Goal: Task Accomplishment & Management: Manage account settings

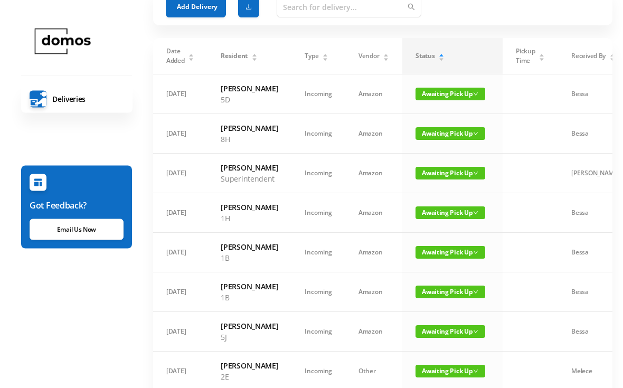
scroll to position [45, 0]
click at [447, 259] on span "Awaiting Pick Up" at bounding box center [450, 252] width 70 height 13
click at [443, 303] on link "Picked Up" at bounding box center [449, 300] width 69 height 17
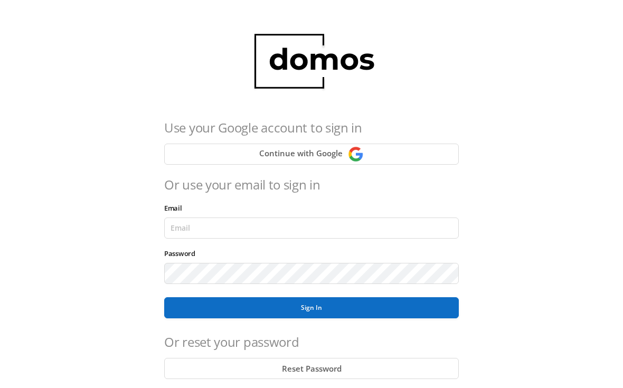
scroll to position [117, 0]
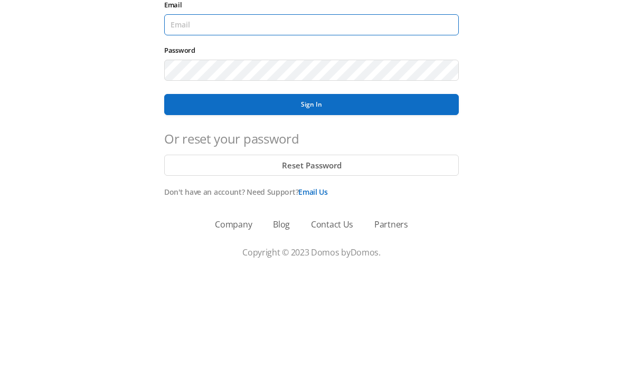
type input "[EMAIL_ADDRESS][DOMAIN_NAME]"
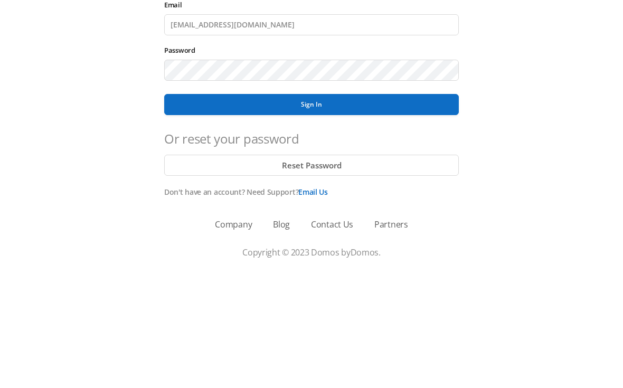
click at [311, 211] on button "Sign In" at bounding box center [311, 221] width 294 height 21
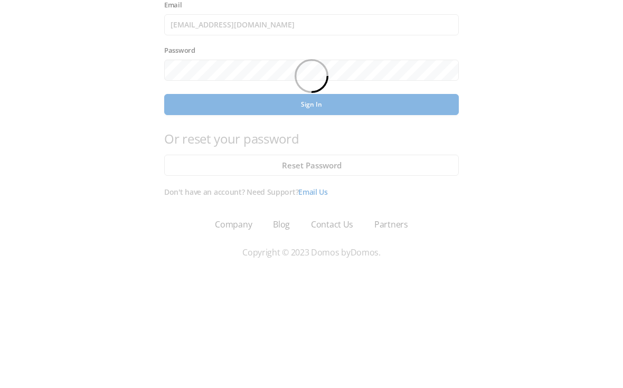
scroll to position [87, 0]
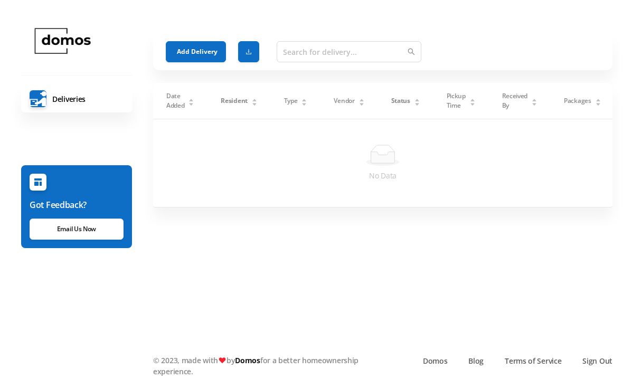
scroll to position [20, 0]
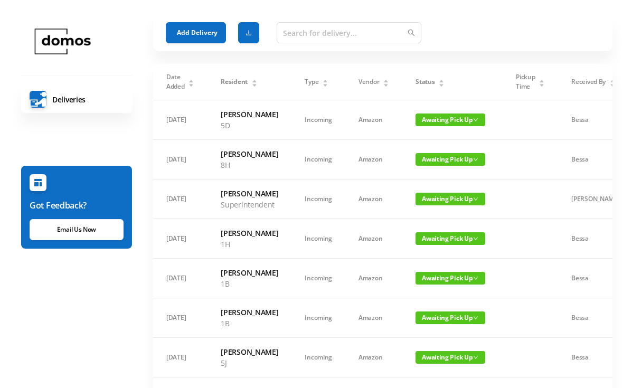
click at [441, 245] on span "Awaiting Pick Up" at bounding box center [450, 238] width 70 height 13
click at [439, 289] on link "Picked Up" at bounding box center [449, 287] width 69 height 17
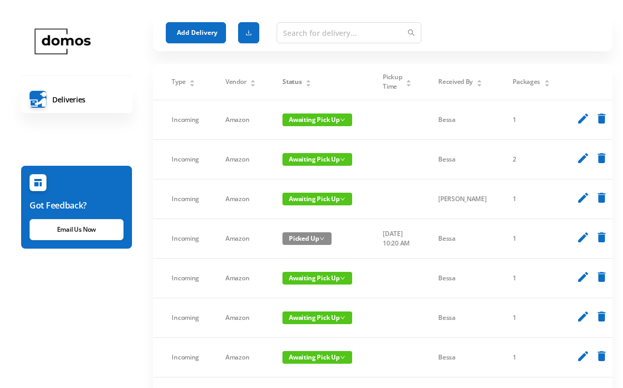
scroll to position [0, 132]
click at [595, 244] on icon "delete" at bounding box center [601, 237] width 13 height 13
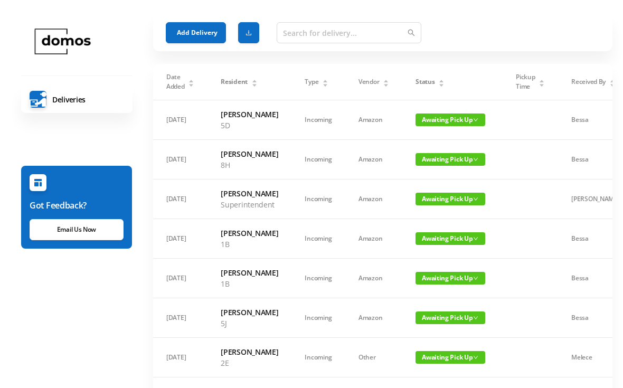
scroll to position [0, 0]
click at [192, 27] on button "Add Delivery" at bounding box center [196, 32] width 60 height 21
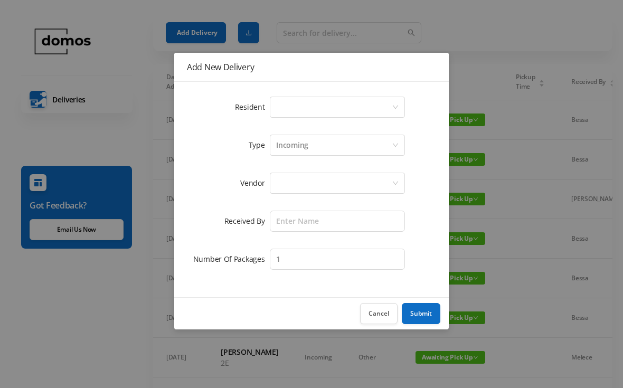
click at [324, 101] on div "Select a person" at bounding box center [334, 107] width 116 height 20
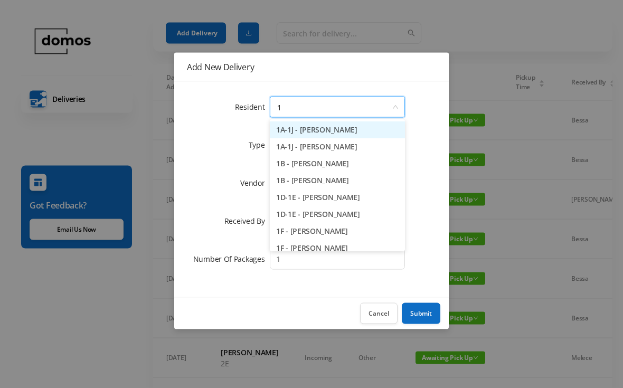
type input "1h"
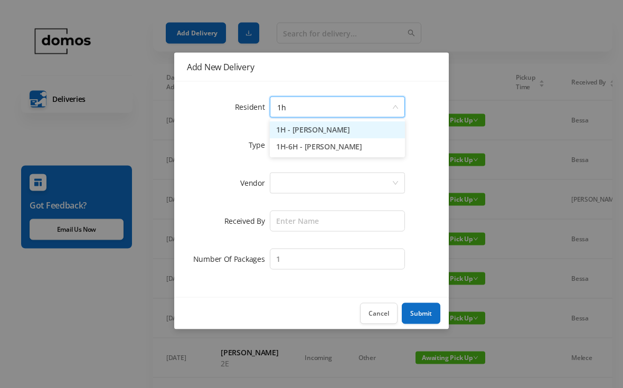
click at [332, 131] on li "1H - [PERSON_NAME]" at bounding box center [337, 130] width 135 height 17
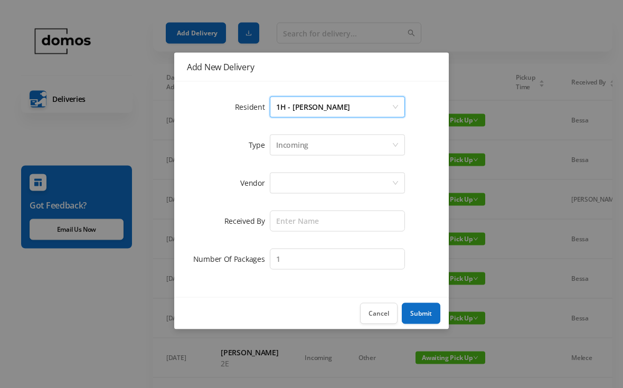
scroll to position [20, 0]
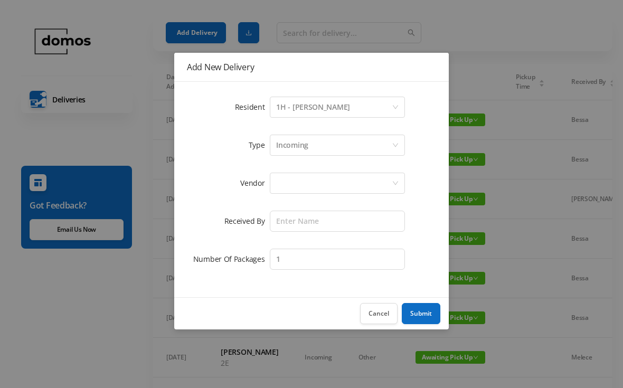
click at [323, 188] on div at bounding box center [334, 183] width 116 height 20
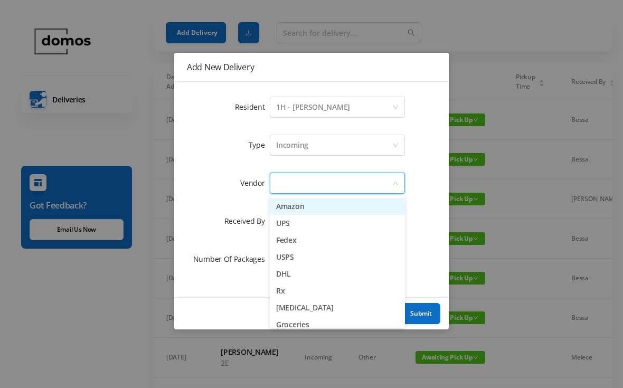
click at [308, 207] on li "Amazon" at bounding box center [337, 206] width 135 height 17
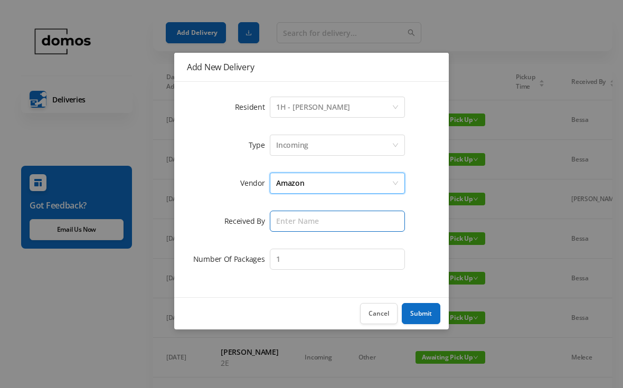
click at [319, 223] on input "text" at bounding box center [337, 221] width 135 height 21
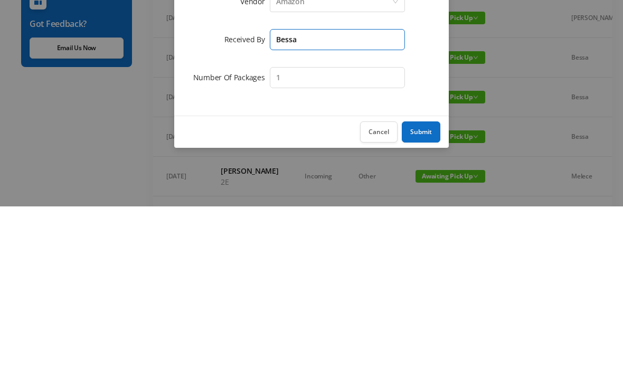
type input "Bessa"
click at [426, 303] on button "Submit" at bounding box center [421, 313] width 39 height 21
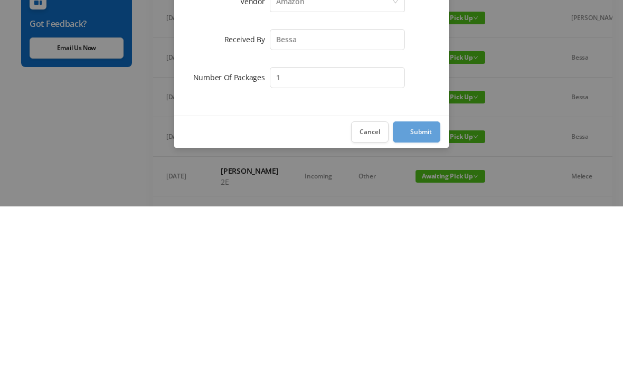
scroll to position [201, 0]
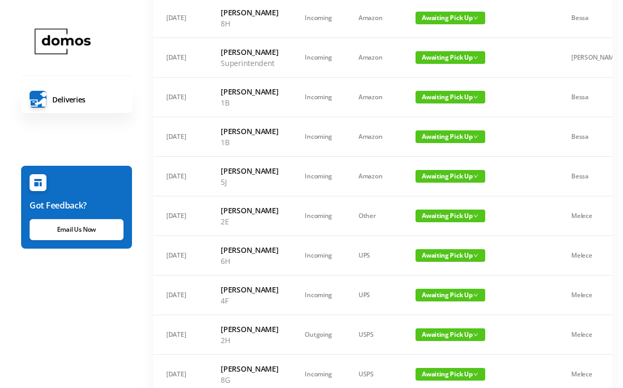
click at [444, 143] on span "Awaiting Pick Up" at bounding box center [450, 136] width 70 height 13
click at [453, 197] on link "Picked Up" at bounding box center [449, 190] width 69 height 17
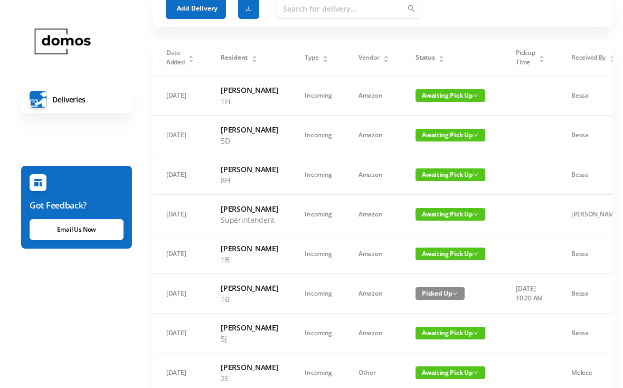
scroll to position [0, 0]
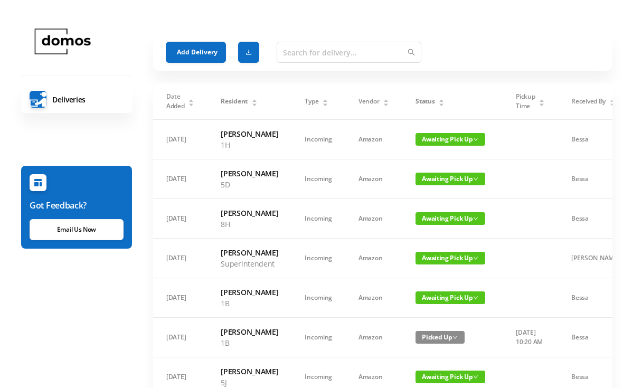
click at [444, 100] on div "Status" at bounding box center [429, 101] width 29 height 9
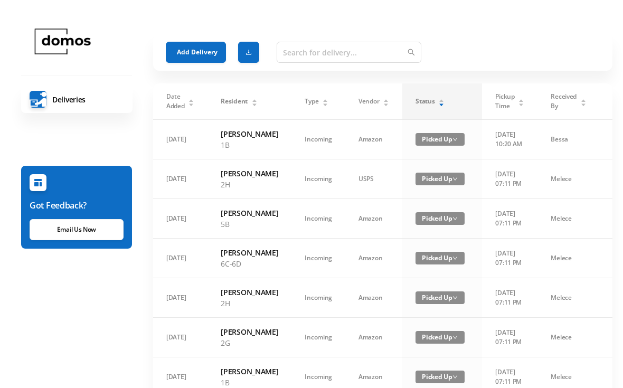
click at [435, 103] on div "Status" at bounding box center [429, 101] width 29 height 9
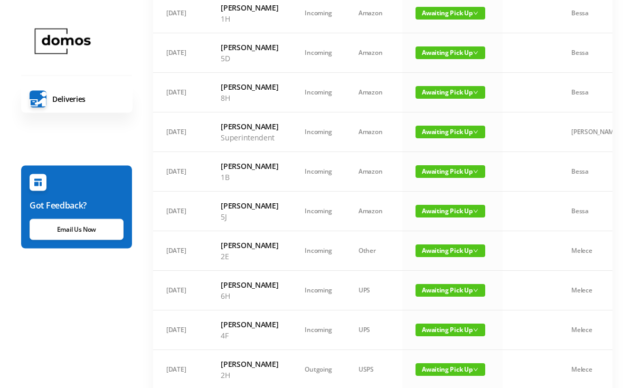
scroll to position [126, 0]
click at [451, 178] on span "Awaiting Pick Up" at bounding box center [450, 171] width 70 height 13
click at [449, 224] on link "Picked Up" at bounding box center [449, 220] width 69 height 17
click at [447, 217] on span "Awaiting Pick Up" at bounding box center [450, 211] width 70 height 13
click at [444, 273] on link "Picked Up" at bounding box center [449, 270] width 69 height 17
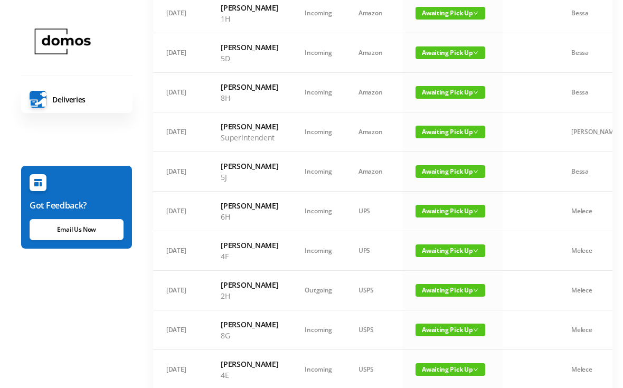
click at [454, 217] on span "Awaiting Pick Up" at bounding box center [450, 211] width 70 height 13
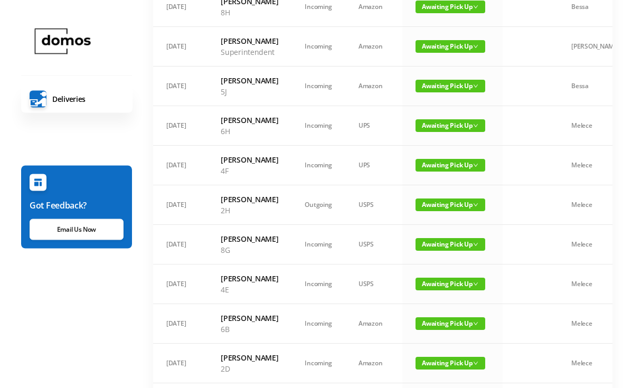
scroll to position [212, 0]
click at [454, 171] on span "Awaiting Pick Up" at bounding box center [450, 165] width 70 height 13
click at [451, 241] on link "Picked Up" at bounding box center [449, 241] width 69 height 17
click at [464, 171] on span "Awaiting Pick Up" at bounding box center [450, 165] width 70 height 13
click at [451, 242] on link "Picked Up" at bounding box center [449, 241] width 69 height 17
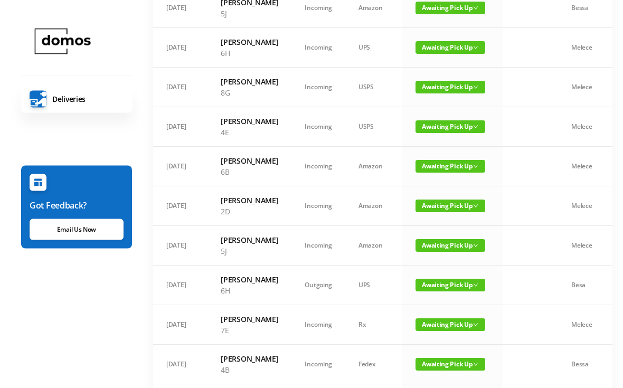
scroll to position [290, 0]
click at [459, 212] on span "Awaiting Pick Up" at bounding box center [450, 205] width 70 height 13
click at [455, 282] on link "Picked Up" at bounding box center [449, 281] width 69 height 17
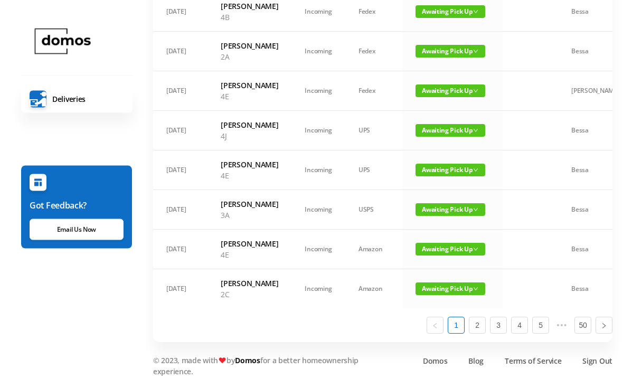
scroll to position [660, 0]
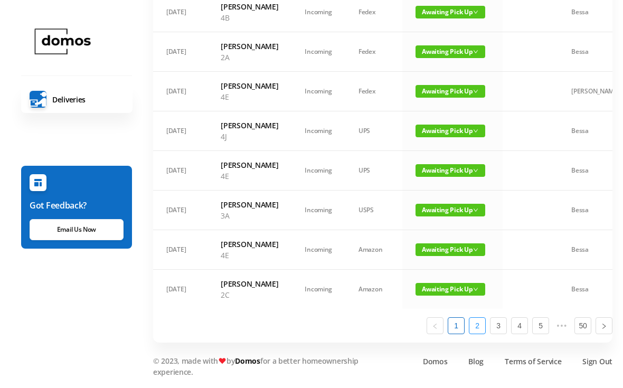
click at [476, 333] on link "2" at bounding box center [477, 326] width 16 height 16
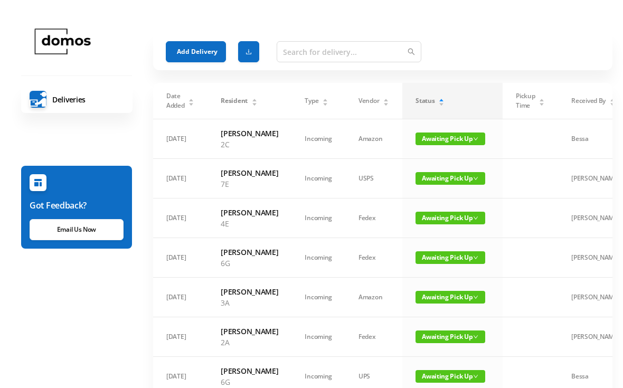
scroll to position [0, 0]
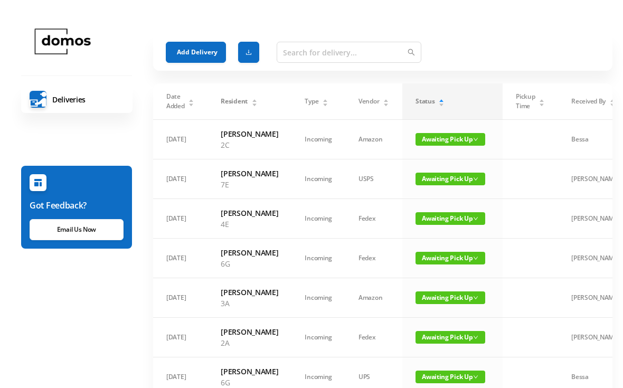
click at [184, 44] on button "Add Delivery" at bounding box center [196, 52] width 60 height 21
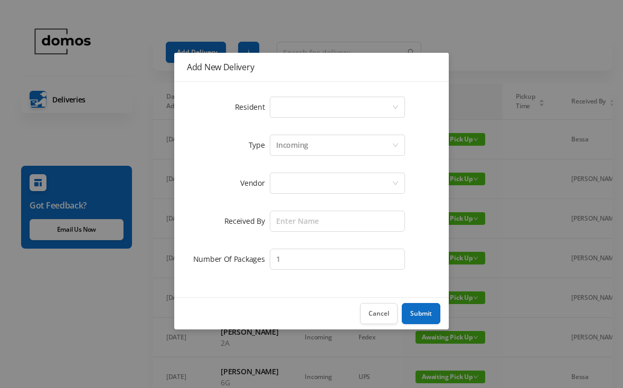
click at [300, 111] on div "Select a person" at bounding box center [334, 107] width 116 height 20
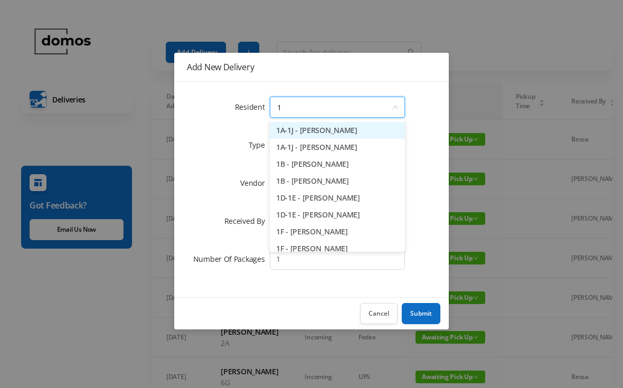
type input "1b"
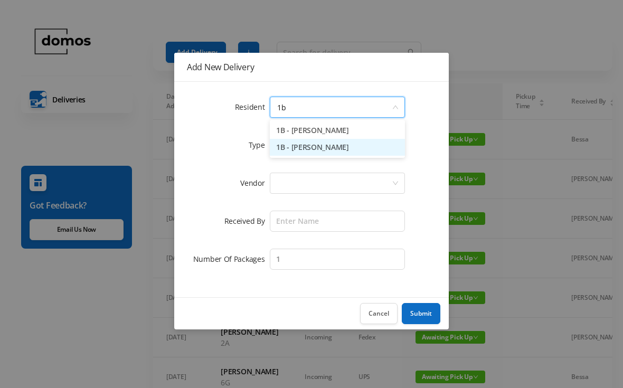
click at [326, 145] on li "1B - [PERSON_NAME]" at bounding box center [337, 147] width 135 height 17
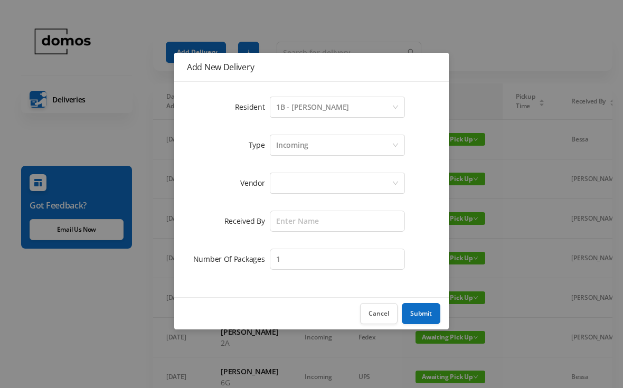
click at [329, 178] on div at bounding box center [334, 183] width 116 height 20
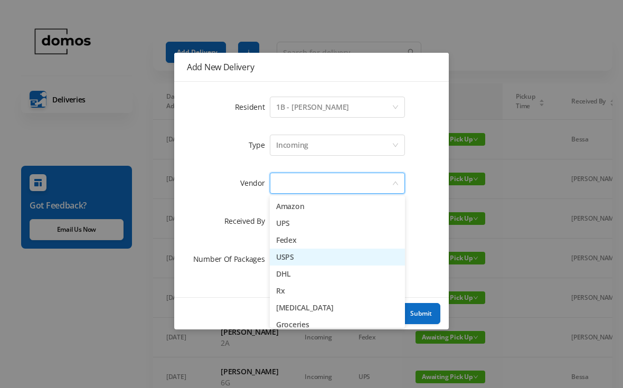
click at [296, 254] on li "USPS" at bounding box center [337, 257] width 135 height 17
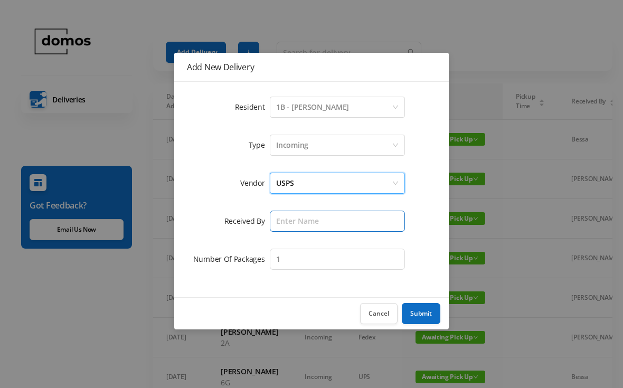
click at [316, 217] on input "text" at bounding box center [337, 221] width 135 height 21
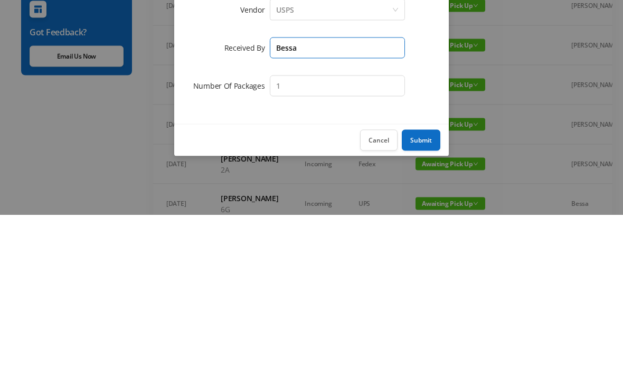
type input "Bessa"
click at [421, 303] on button "Submit" at bounding box center [421, 313] width 39 height 21
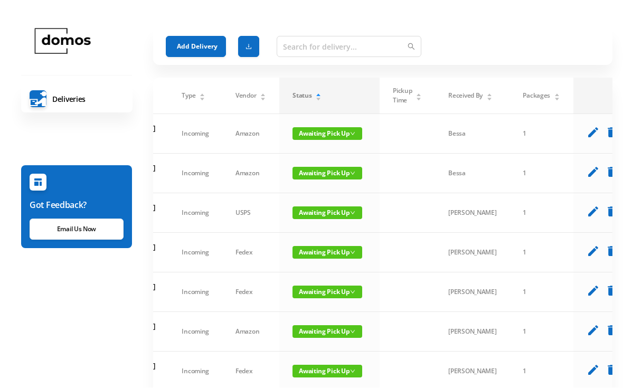
scroll to position [0, 123]
click at [605, 138] on icon "delete" at bounding box center [611, 132] width 13 height 13
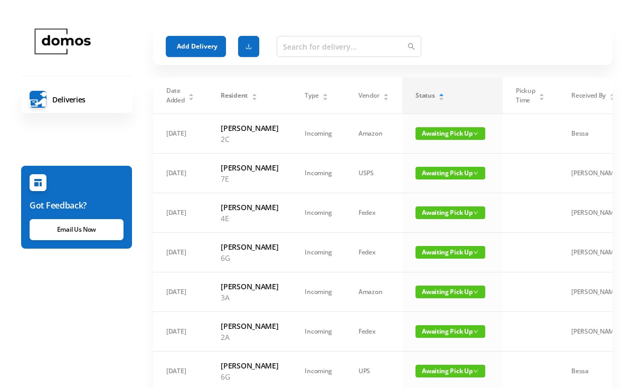
scroll to position [0, 0]
click at [442, 137] on span "Awaiting Pick Up" at bounding box center [450, 133] width 70 height 13
click at [436, 179] on link "Picked Up" at bounding box center [440, 176] width 69 height 17
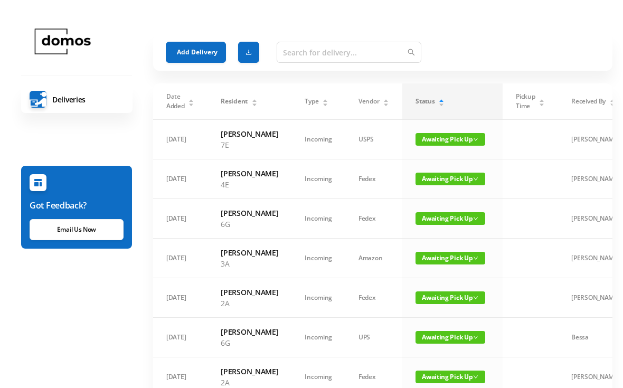
click at [198, 49] on button "Add Delivery" at bounding box center [196, 52] width 60 height 21
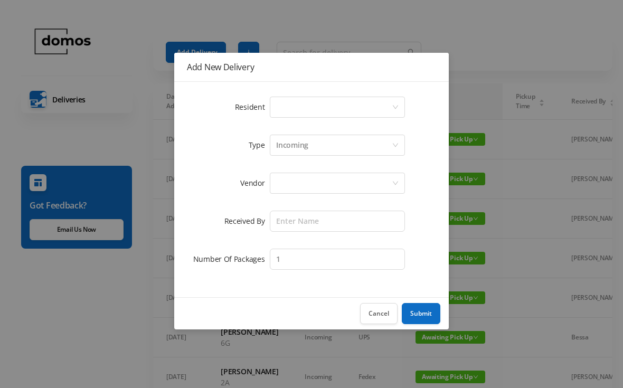
click at [315, 108] on div "Select a person" at bounding box center [334, 107] width 116 height 20
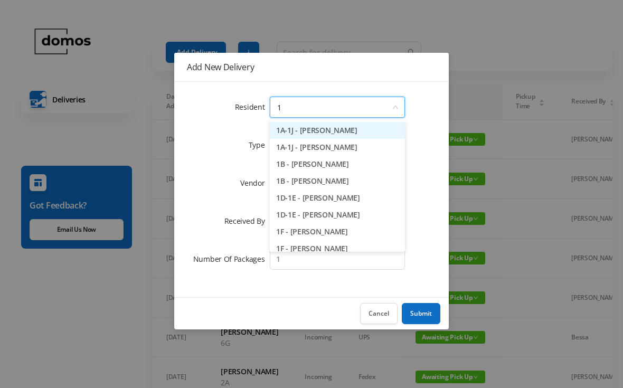
type input "1h"
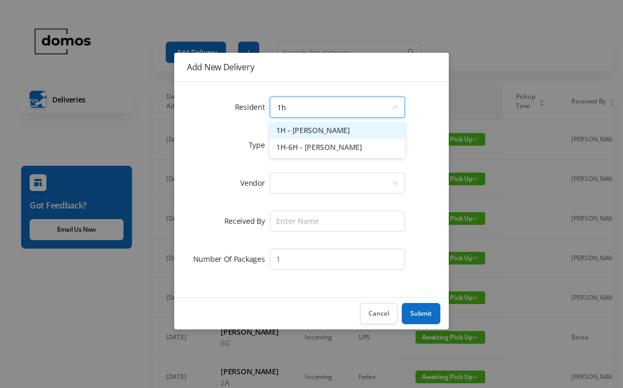
click at [324, 130] on li "1H - [PERSON_NAME]" at bounding box center [337, 130] width 135 height 17
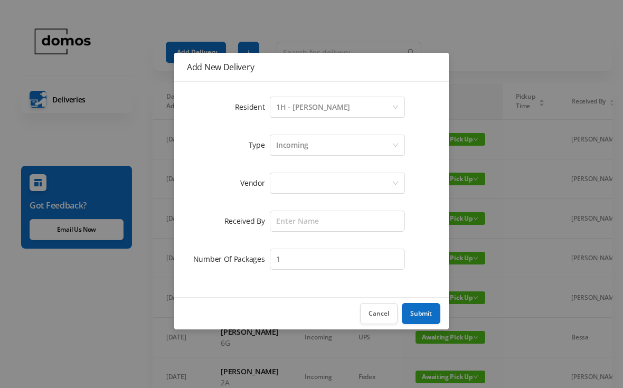
click at [389, 23] on div "Add New Delivery Resident Select a person 1H - [PERSON_NAME] Type Incoming Vend…" at bounding box center [311, 194] width 623 height 388
click at [379, 318] on button "Cancel" at bounding box center [378, 313] width 37 height 21
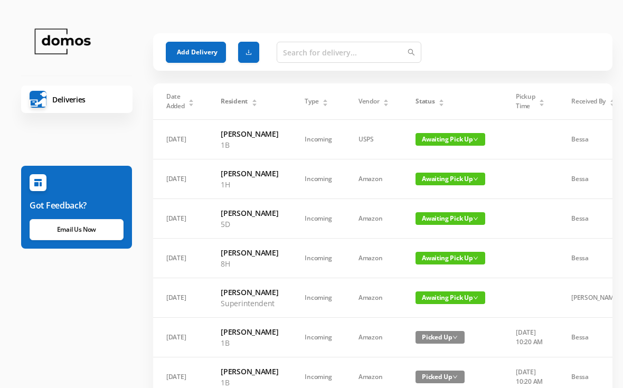
click at [444, 103] on div "Status" at bounding box center [429, 101] width 29 height 9
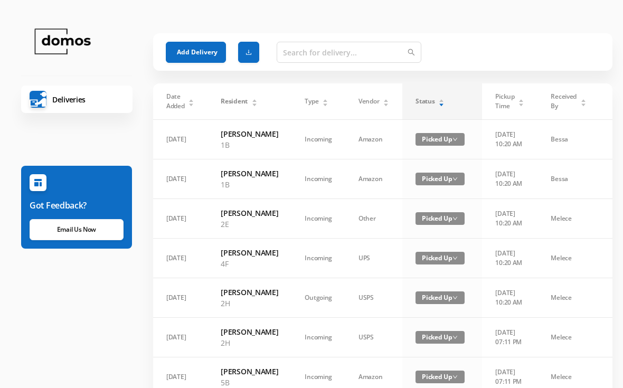
click at [444, 100] on div "Status" at bounding box center [429, 101] width 29 height 9
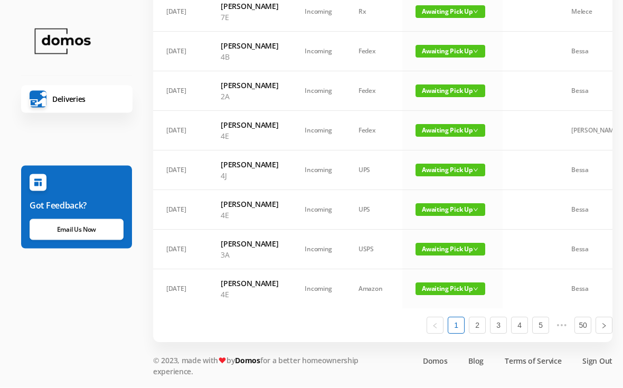
scroll to position [661, 0]
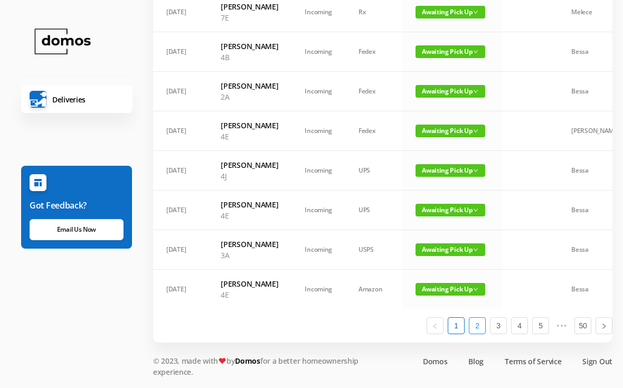
click at [473, 333] on link "2" at bounding box center [477, 326] width 16 height 16
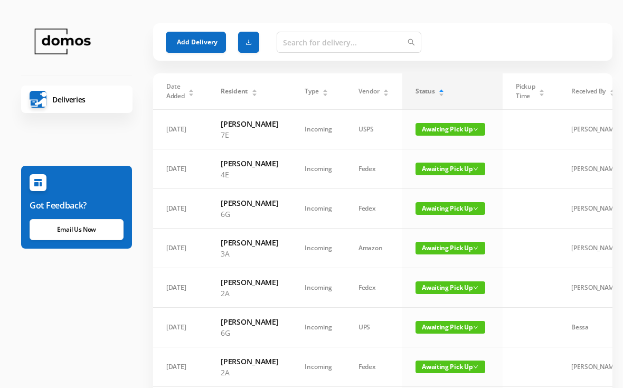
scroll to position [0, 0]
